Goal: Transaction & Acquisition: Obtain resource

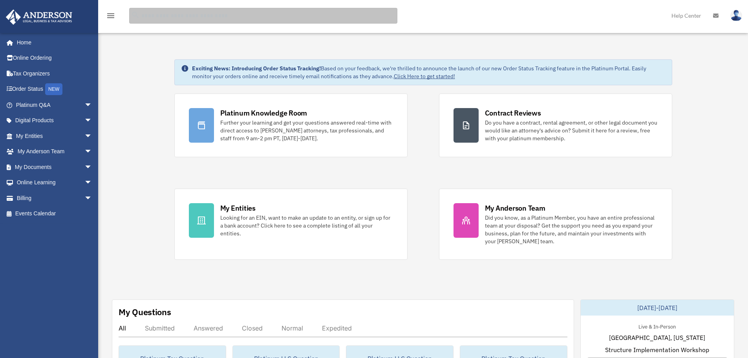
click at [153, 15] on input "search" at bounding box center [263, 16] width 268 height 16
type input "**********"
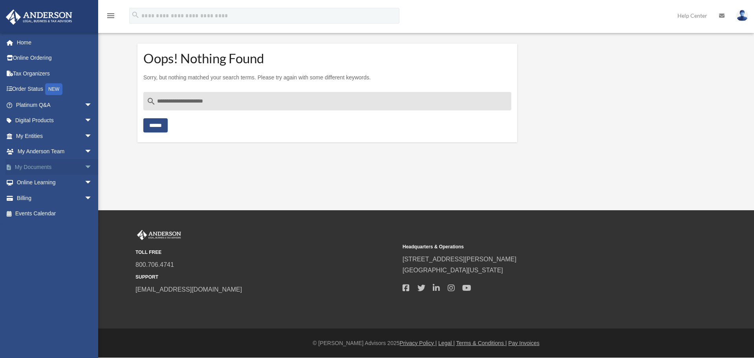
click at [84, 167] on span "arrow_drop_down" at bounding box center [92, 167] width 16 height 16
click at [48, 212] on link "Forms Library" at bounding box center [57, 214] width 93 height 16
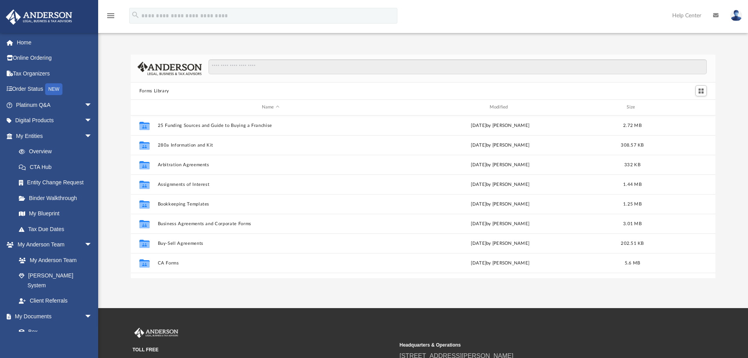
scroll to position [173, 579]
click at [233, 68] on input "Search files and folders" at bounding box center [458, 66] width 498 height 15
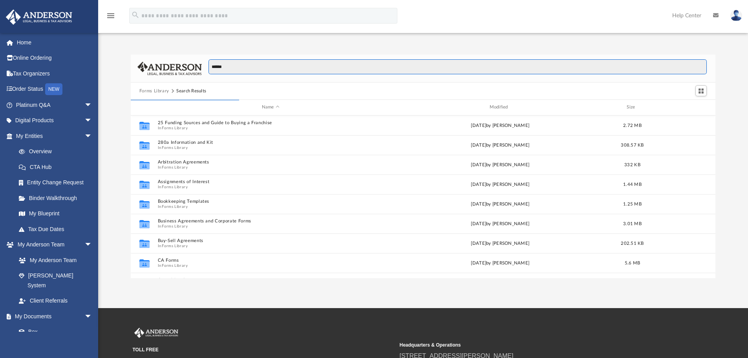
scroll to position [148, 579]
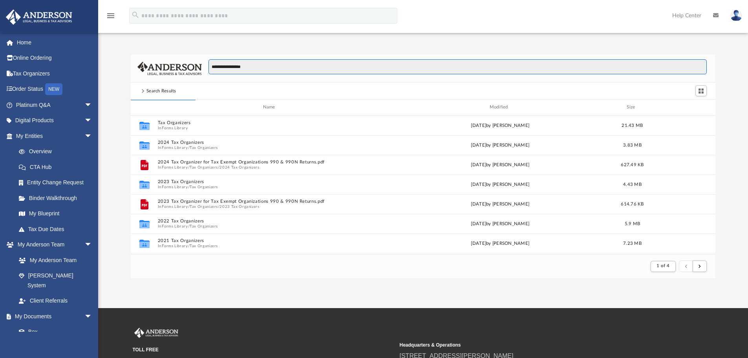
type input "**********"
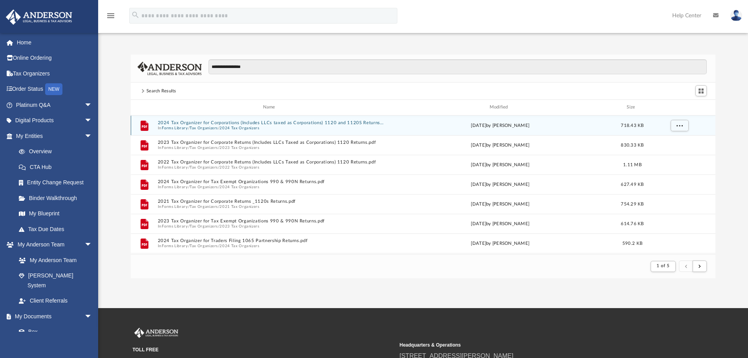
click at [224, 125] on button "2024 Tax Organizers" at bounding box center [240, 127] width 40 height 5
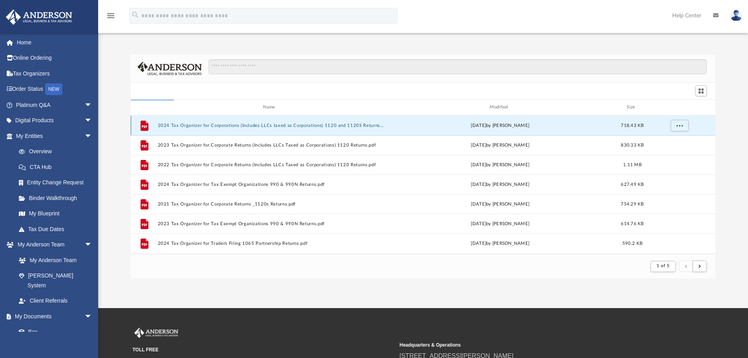
scroll to position [173, 579]
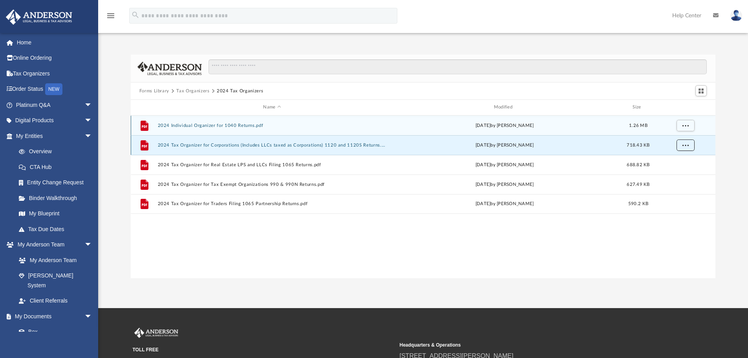
click at [683, 145] on span "More options" at bounding box center [685, 145] width 6 height 4
click at [672, 174] on li "Download" at bounding box center [678, 173] width 23 height 8
click at [739, 14] on img at bounding box center [736, 15] width 12 height 11
drag, startPoint x: 579, startPoint y: 68, endPoint x: 506, endPoint y: 53, distance: 74.6
click at [579, 69] on link "Logout" at bounding box center [608, 68] width 79 height 16
